Goal: Find specific page/section: Find specific page/section

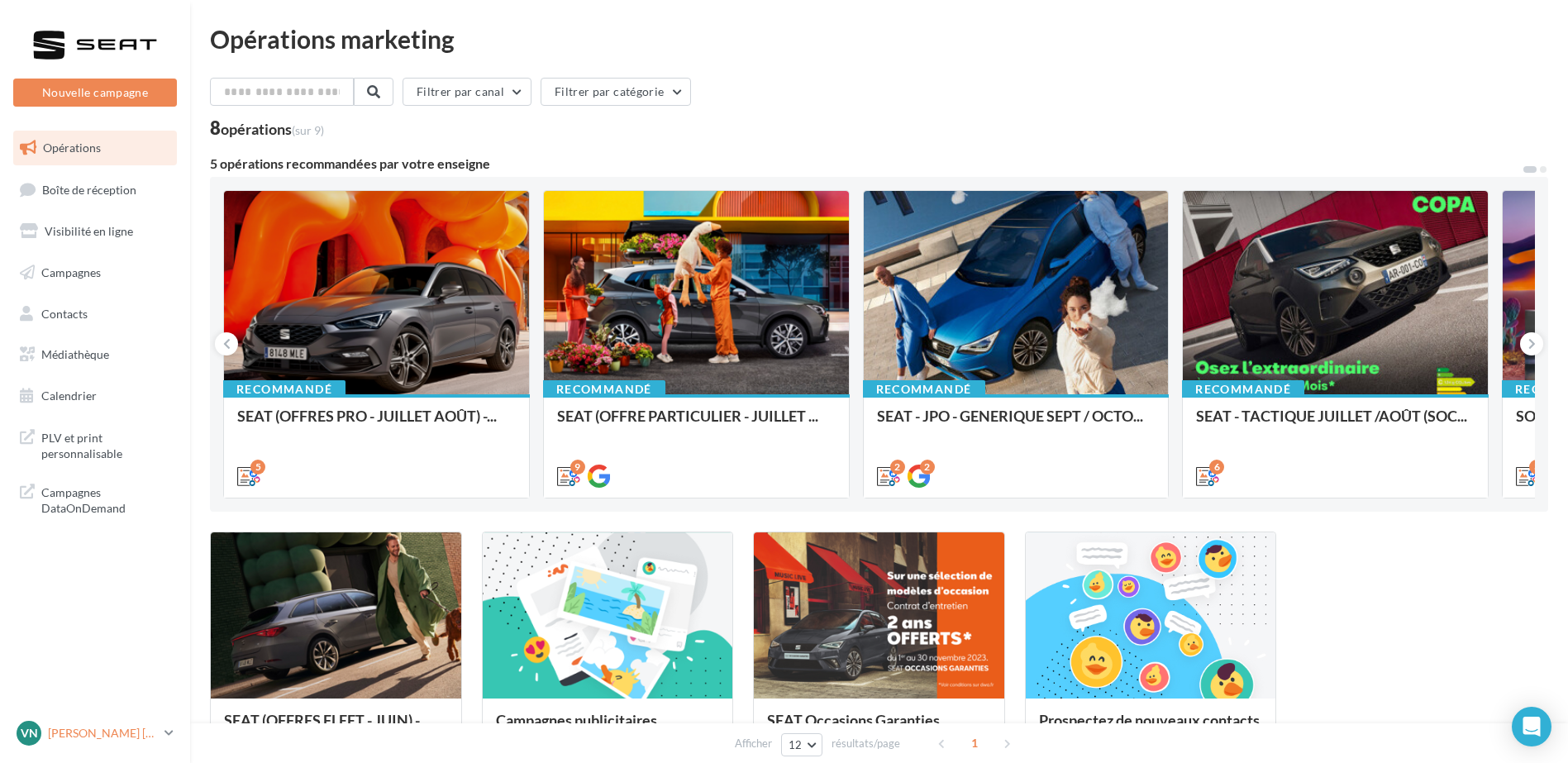
click at [170, 736] on icon at bounding box center [170, 732] width 9 height 14
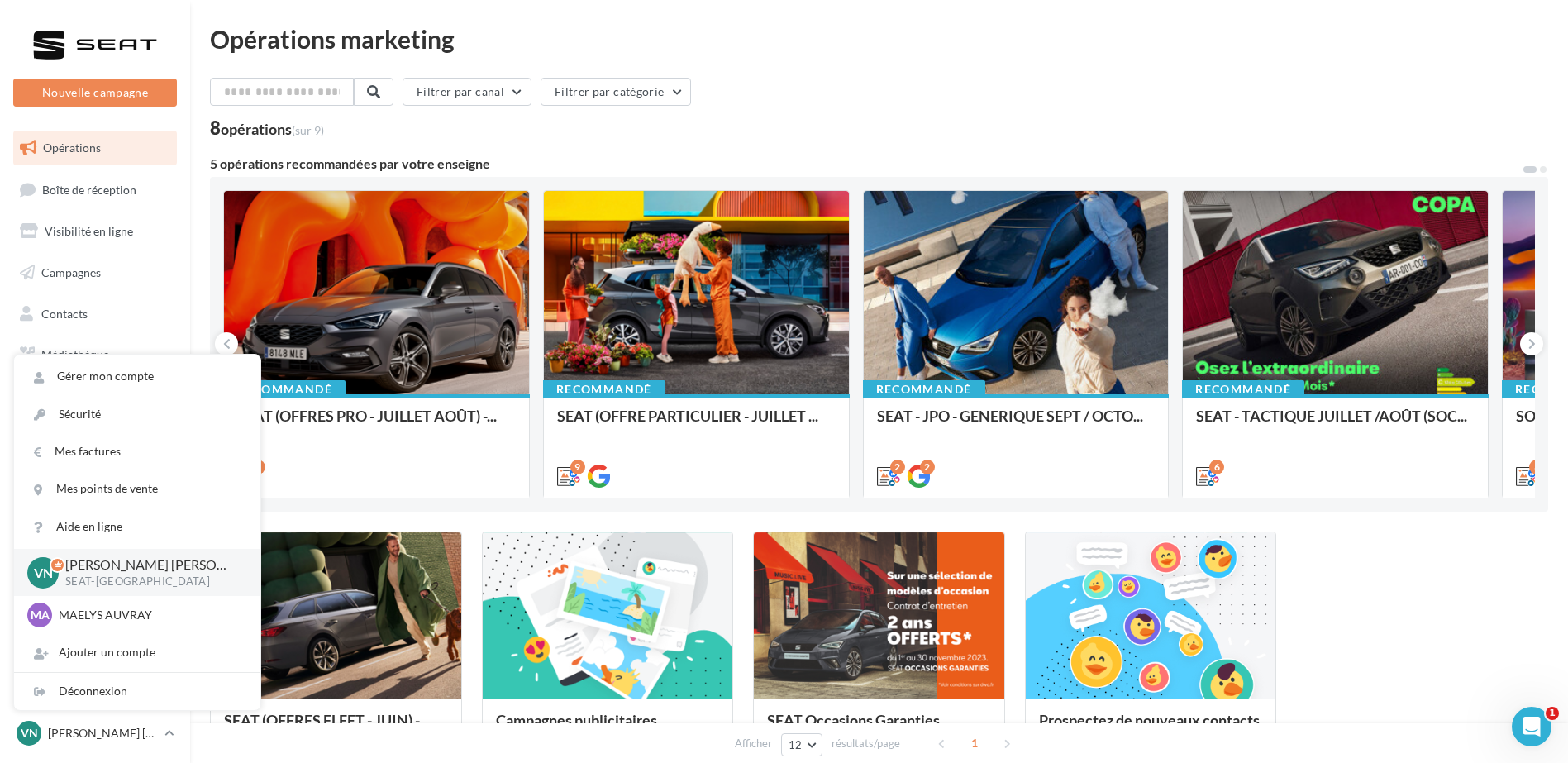
click at [845, 106] on div "Filtrer par canal Filtrer par catégorie" at bounding box center [879, 95] width 1338 height 35
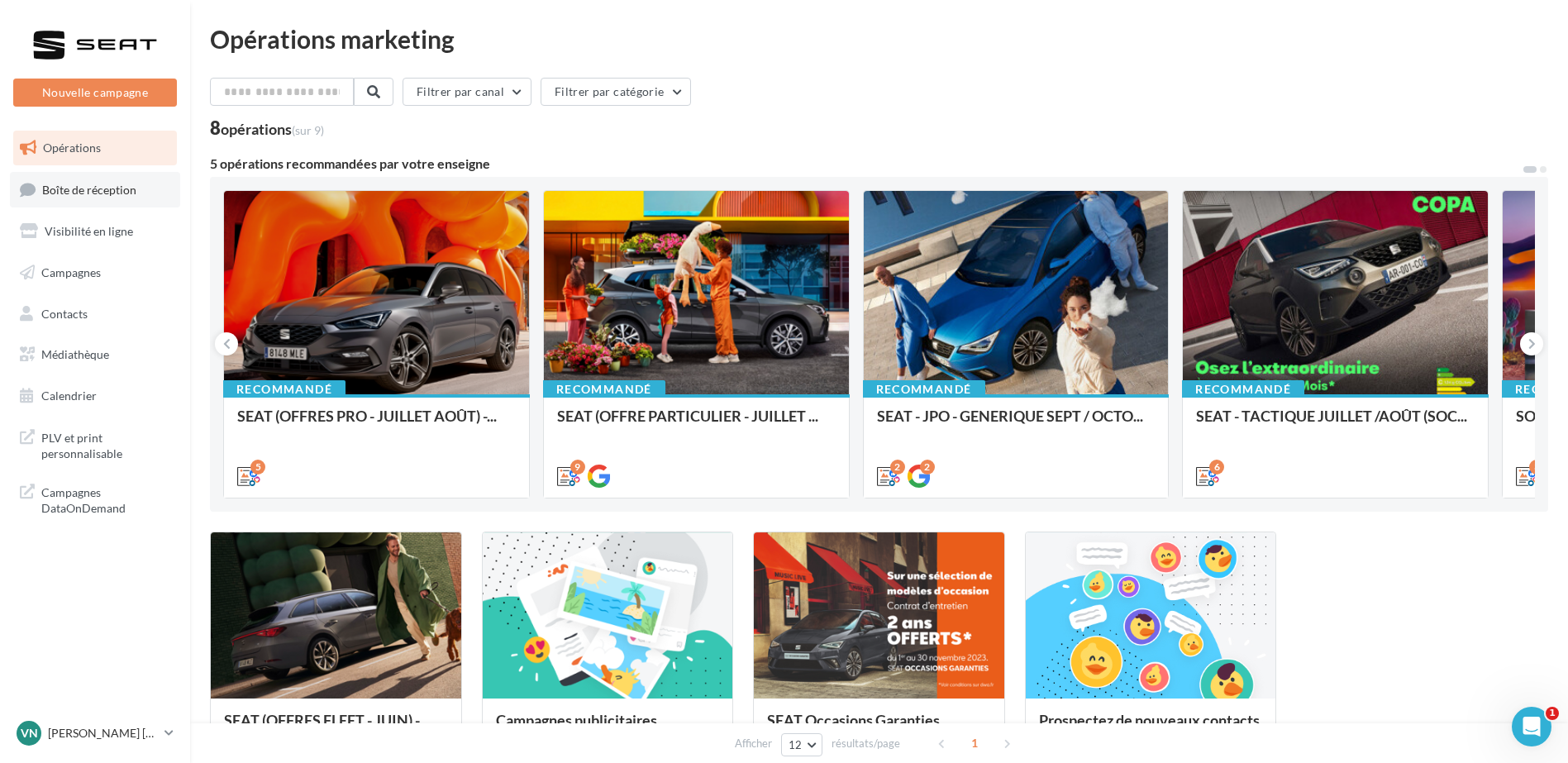
click at [83, 187] on span "Boîte de réception" at bounding box center [89, 188] width 94 height 14
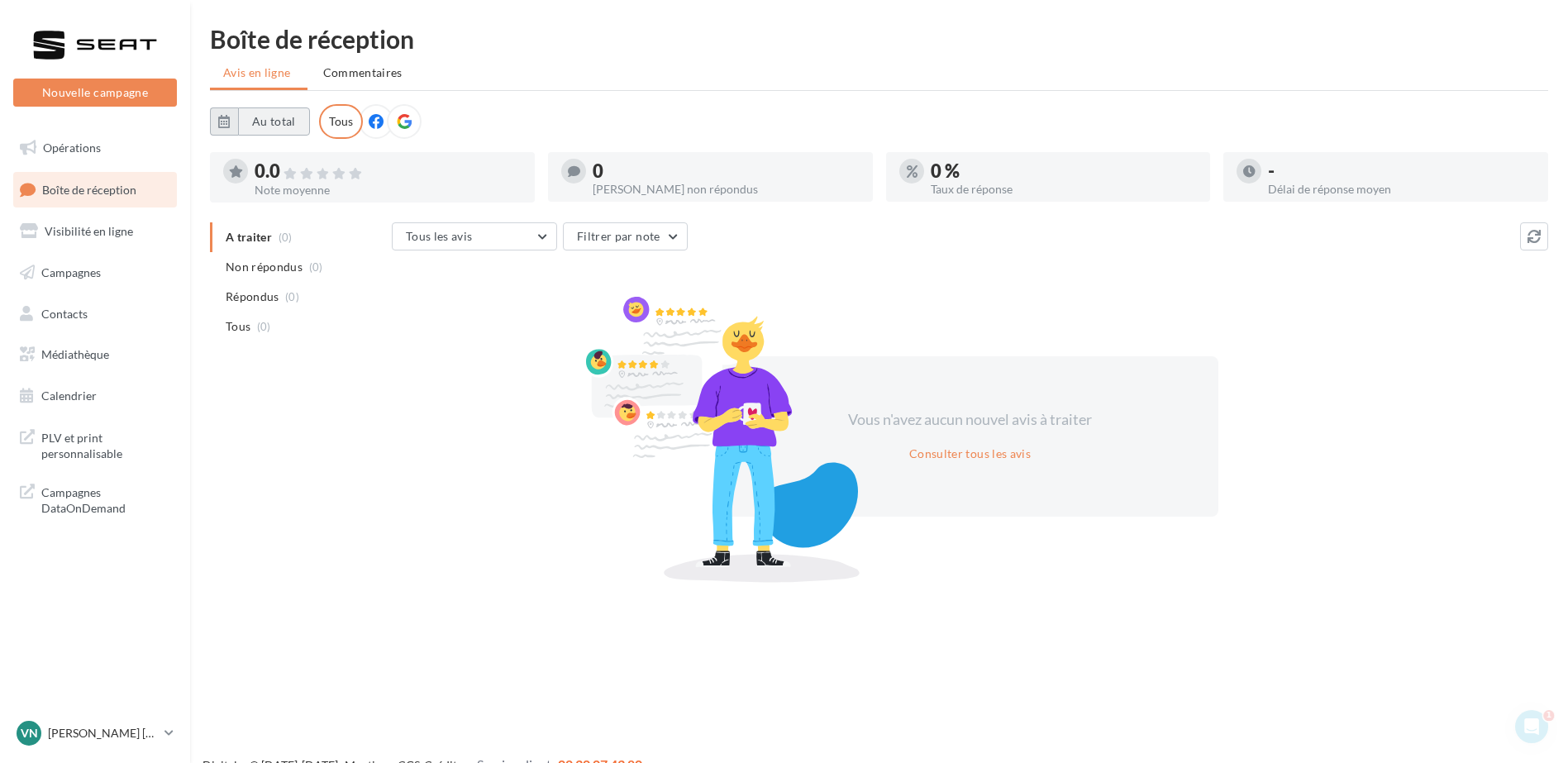
click at [283, 123] on button "Au total" at bounding box center [274, 121] width 71 height 28
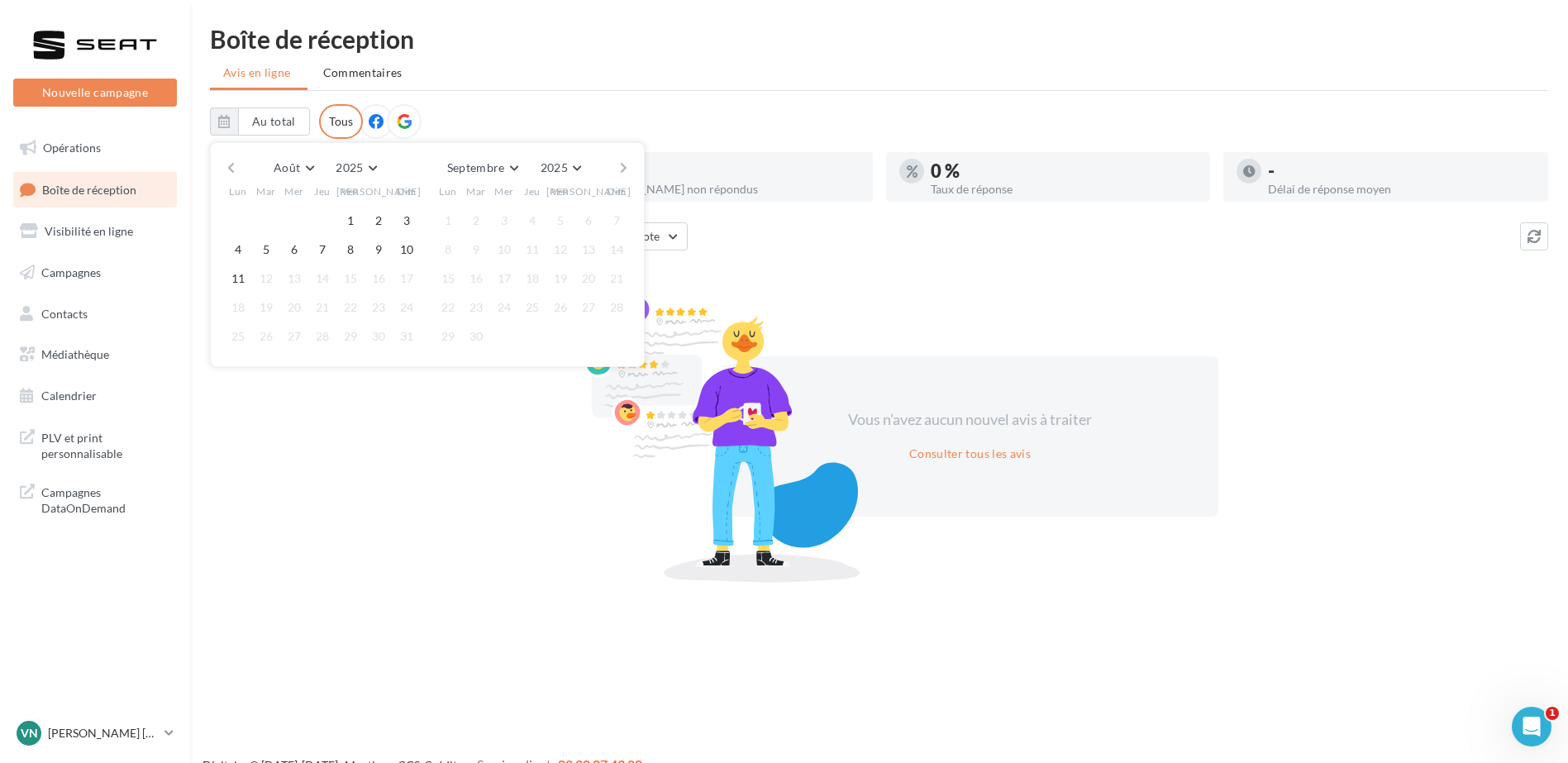
click at [696, 68] on ul "Avis en ligne Commentaires" at bounding box center [879, 74] width 1338 height 33
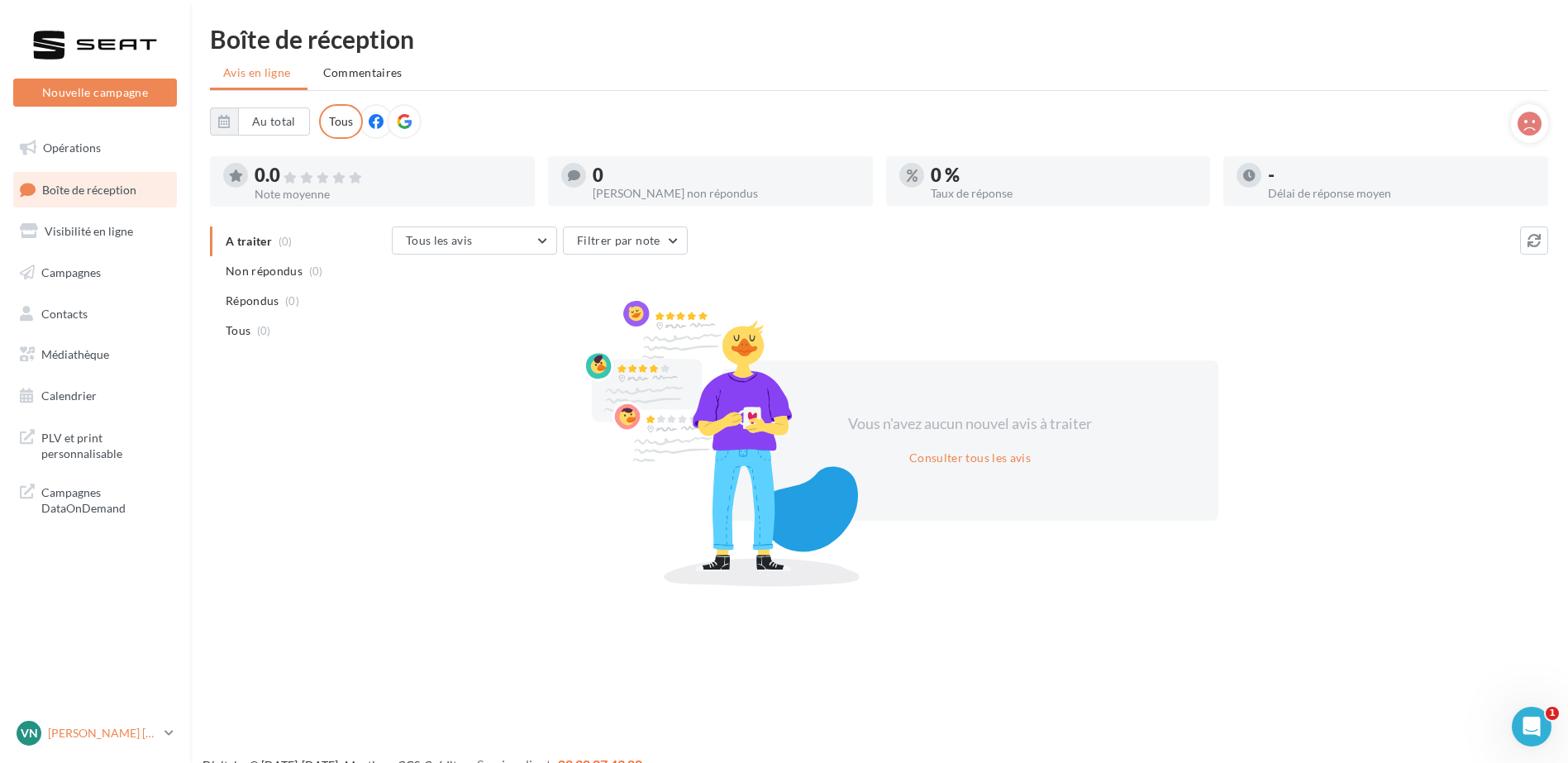
click at [106, 727] on p "[PERSON_NAME] [PERSON_NAME]" at bounding box center [103, 733] width 110 height 16
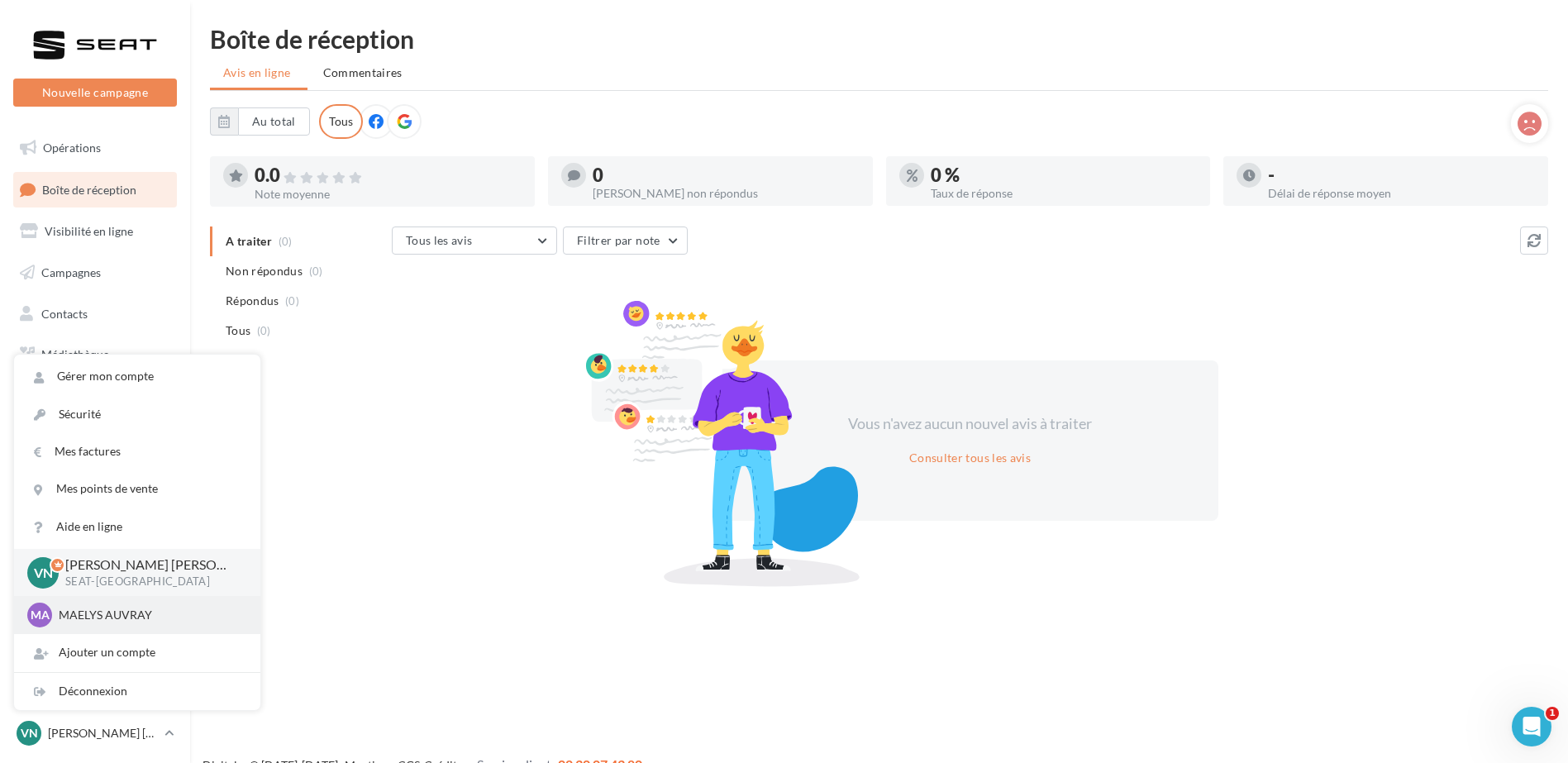
click at [131, 614] on p "MAELYS AUVRAY" at bounding box center [149, 615] width 181 height 16
